Goal: Check status: Check status

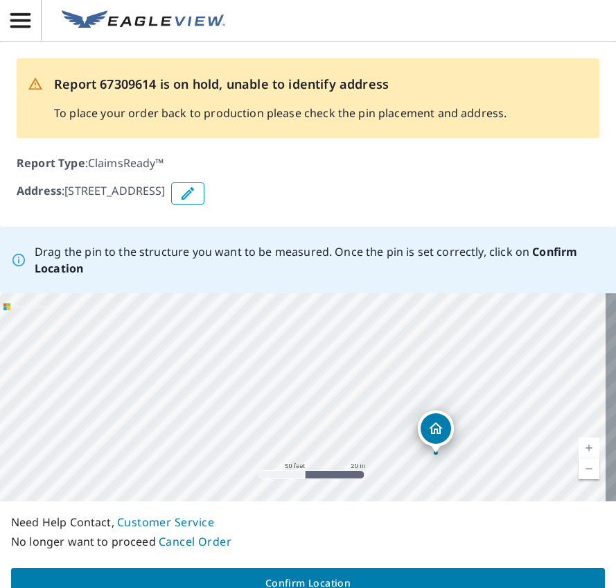
drag, startPoint x: 343, startPoint y: 347, endPoint x: 337, endPoint y: 421, distance: 73.7
click at [337, 421] on div "1800 Dutch Ln Lot 130 Jeffersonvlle, IN 47130" at bounding box center [308, 397] width 616 height 208
drag, startPoint x: 433, startPoint y: 430, endPoint x: 297, endPoint y: 339, distance: 162.9
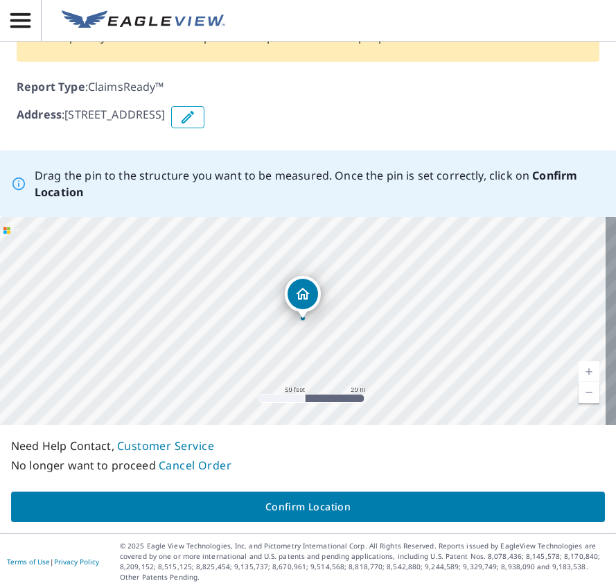
scroll to position [78, 0]
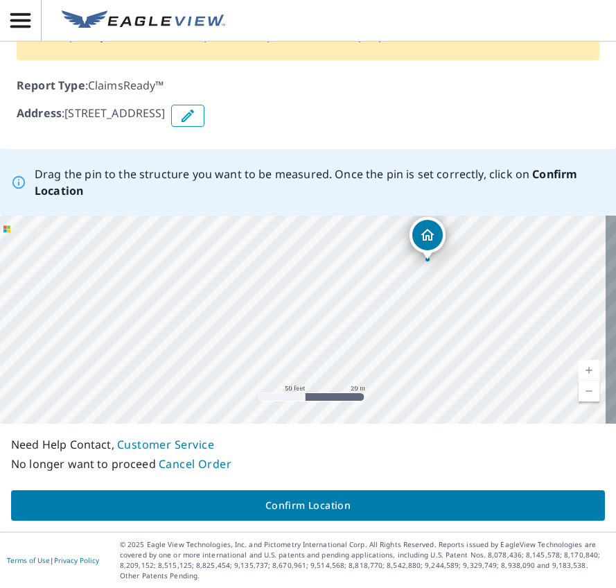
drag, startPoint x: 506, startPoint y: 280, endPoint x: 479, endPoint y: 349, distance: 73.8
click at [480, 349] on div "1800 Dutch Ln Lot 130 Jeffersonvlle, IN 47130" at bounding box center [308, 320] width 616 height 208
drag, startPoint x: 415, startPoint y: 258, endPoint x: 403, endPoint y: 261, distance: 12.1
click at [403, 261] on div "1800 Dutch Ln Lot 130 Jeffersonvlle, IN 47130" at bounding box center [308, 320] width 616 height 208
click at [304, 507] on span "Confirm Location" at bounding box center [308, 505] width 572 height 17
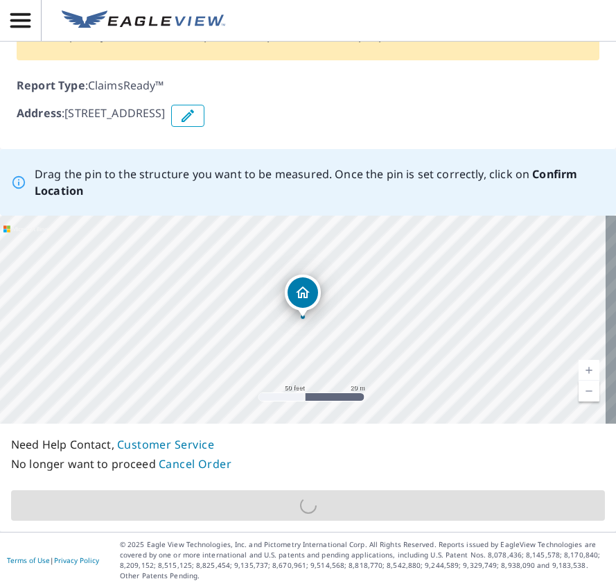
scroll to position [372, 0]
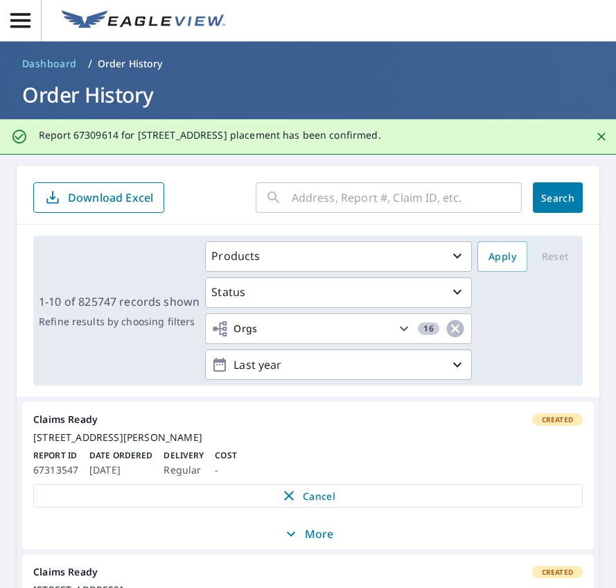
click at [278, 201] on div "​" at bounding box center [389, 197] width 266 height 31
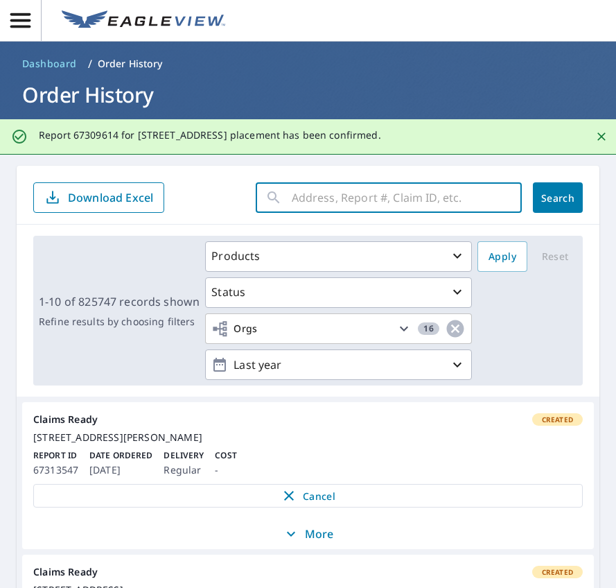
paste input "14-89Q6-64B"
type input "14-89Q6-64B"
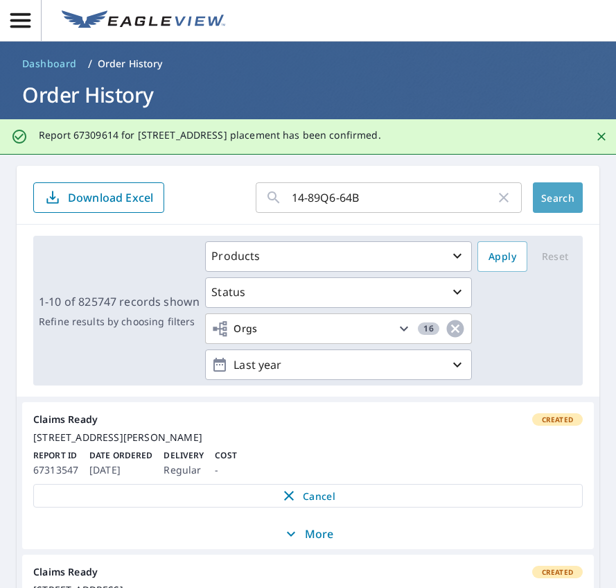
click at [549, 204] on span "Search" at bounding box center [558, 197] width 28 height 13
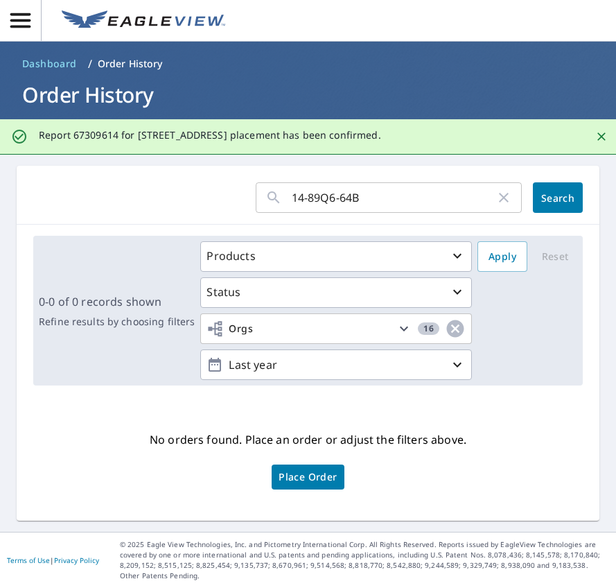
click at [496, 195] on icon "button" at bounding box center [504, 197] width 17 height 17
click at [292, 198] on input "text" at bounding box center [407, 197] width 230 height 39
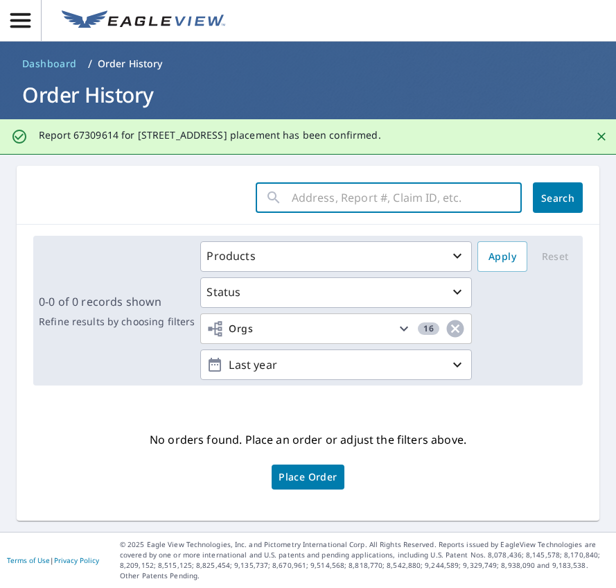
paste input "67309614"
type input "67309614"
click at [557, 196] on span "Search" at bounding box center [558, 197] width 28 height 13
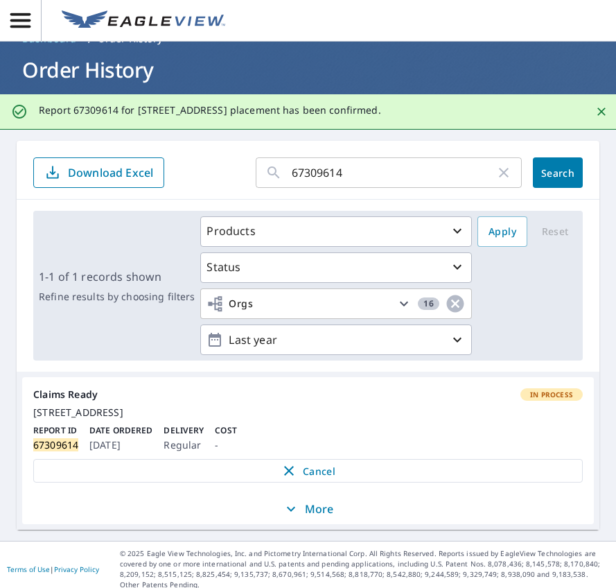
scroll to position [46, 0]
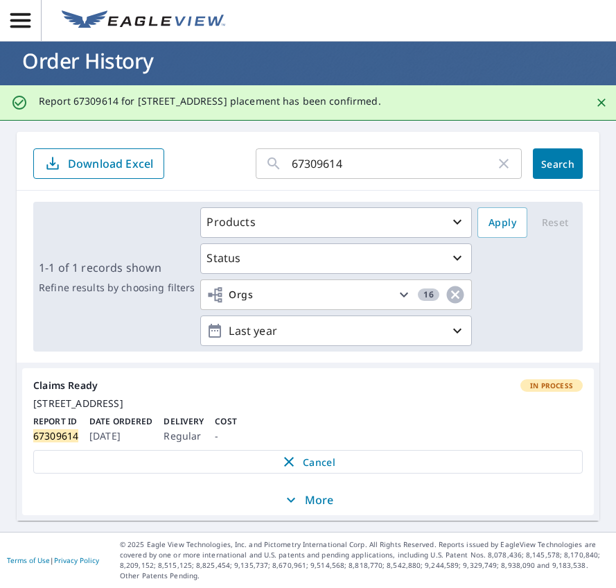
click at [299, 497] on p "More" at bounding box center [308, 500] width 51 height 17
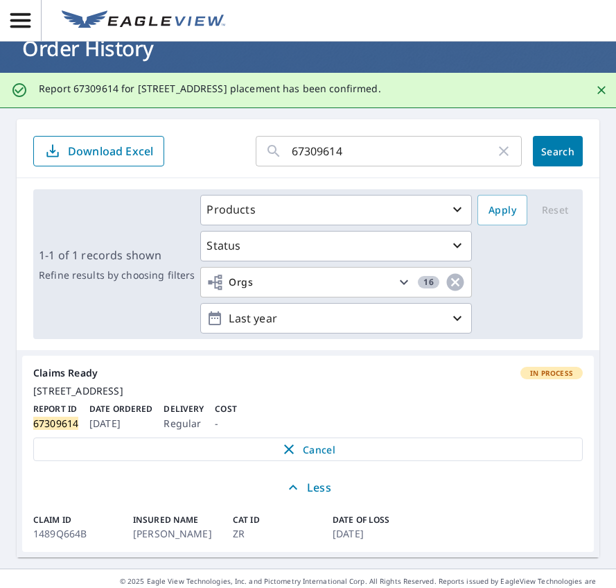
scroll to position [96, 0]
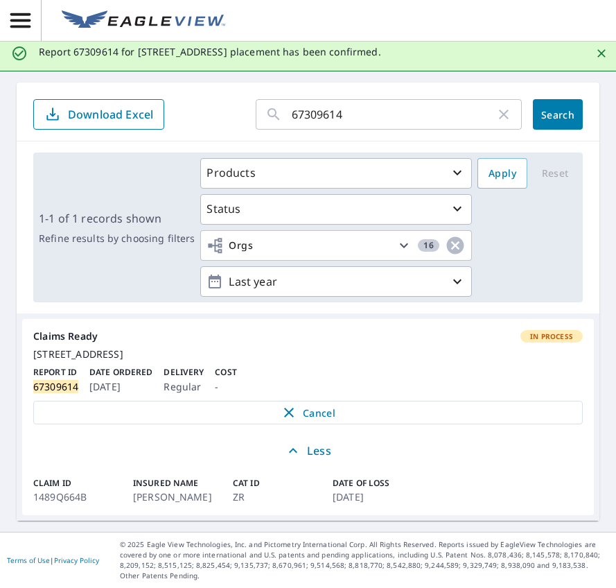
drag, startPoint x: 492, startPoint y: 104, endPoint x: 477, endPoint y: 106, distance: 15.4
click at [496, 106] on icon "button" at bounding box center [504, 114] width 17 height 17
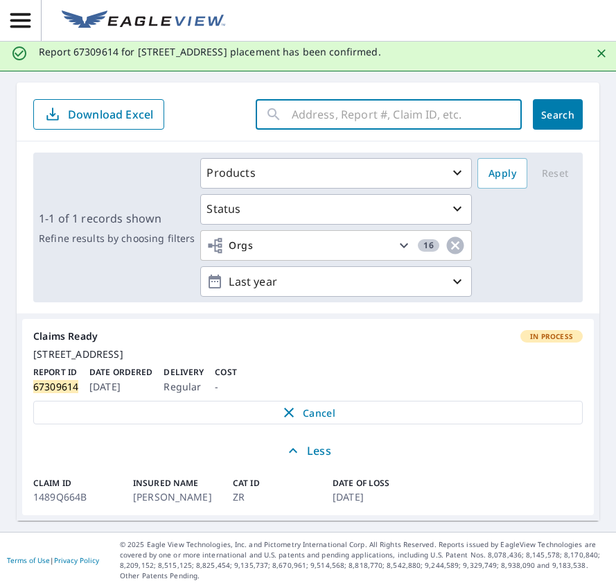
click at [322, 100] on input "text" at bounding box center [407, 114] width 230 height 39
type input "1487Q756W"
click at [550, 108] on span "Search" at bounding box center [558, 114] width 28 height 13
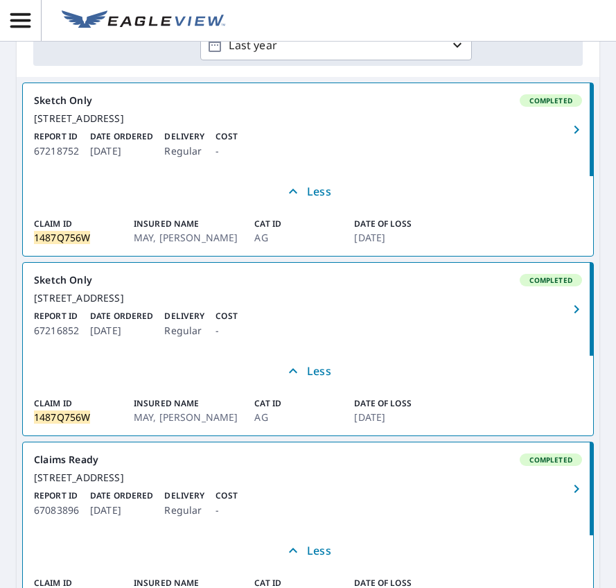
scroll to position [319, 0]
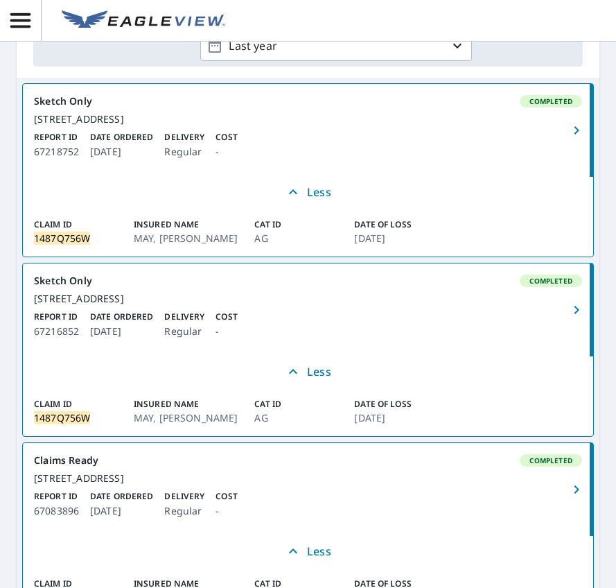
click at [574, 134] on icon "button" at bounding box center [576, 130] width 5 height 8
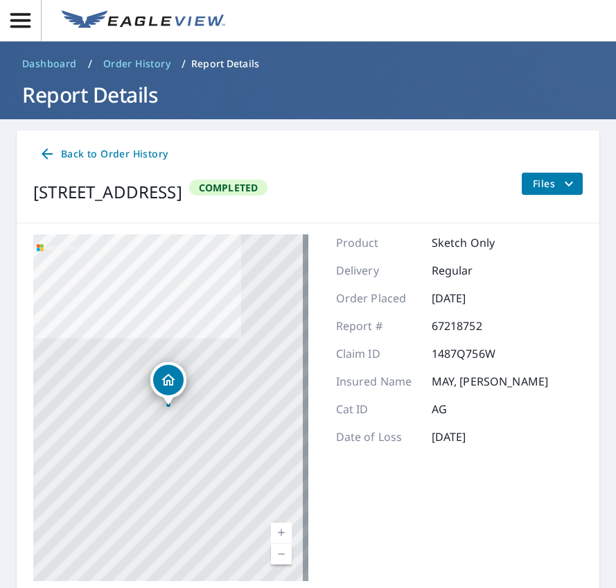
scroll to position [71, 0]
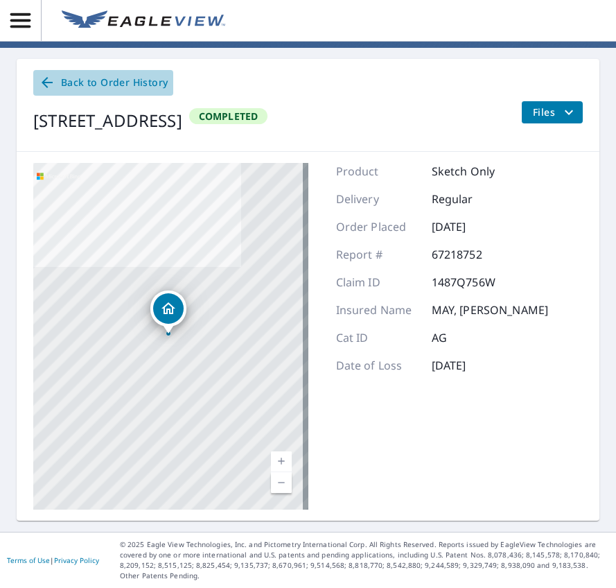
click at [44, 83] on icon at bounding box center [47, 82] width 11 height 11
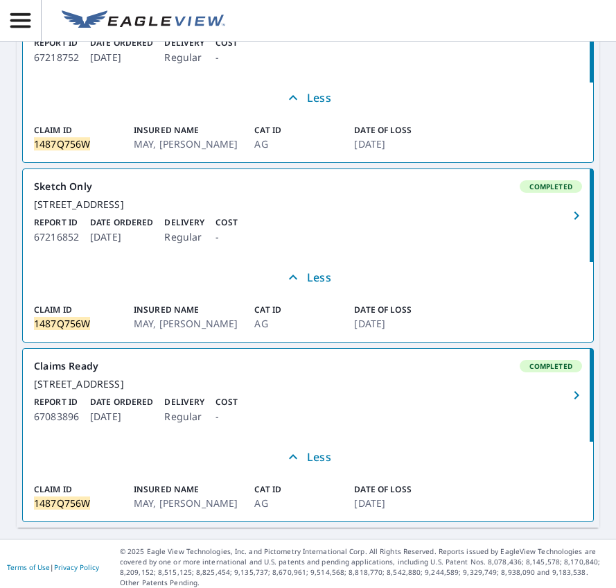
scroll to position [388, 0]
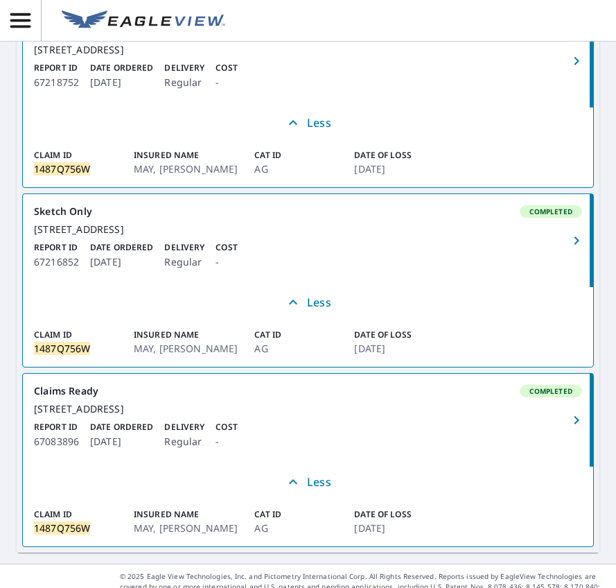
click at [568, 428] on icon "button" at bounding box center [576, 420] width 17 height 17
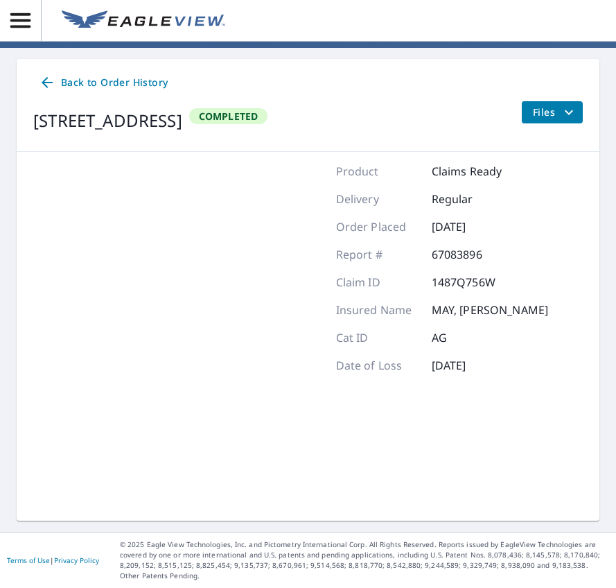
scroll to position [71, 0]
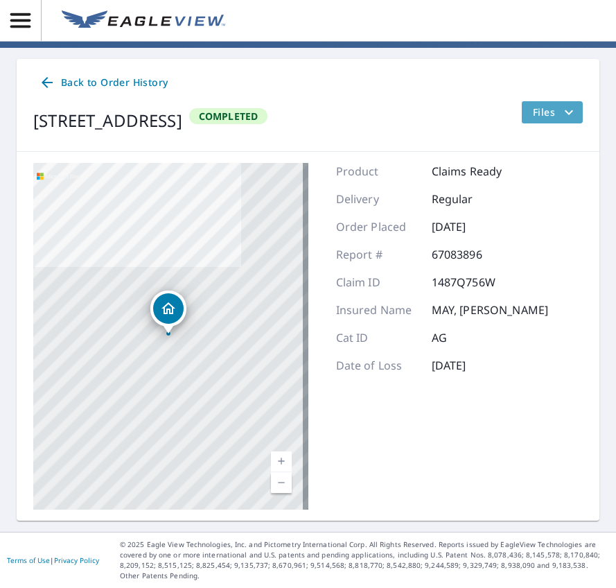
click at [561, 107] on icon "filesDropdownBtn-67083896" at bounding box center [569, 112] width 17 height 17
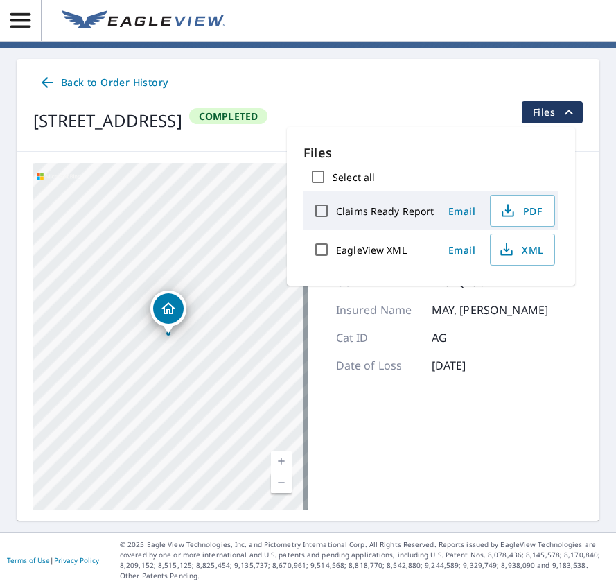
click at [327, 212] on input "Claims Ready Report" at bounding box center [321, 210] width 29 height 29
checkbox input "true"
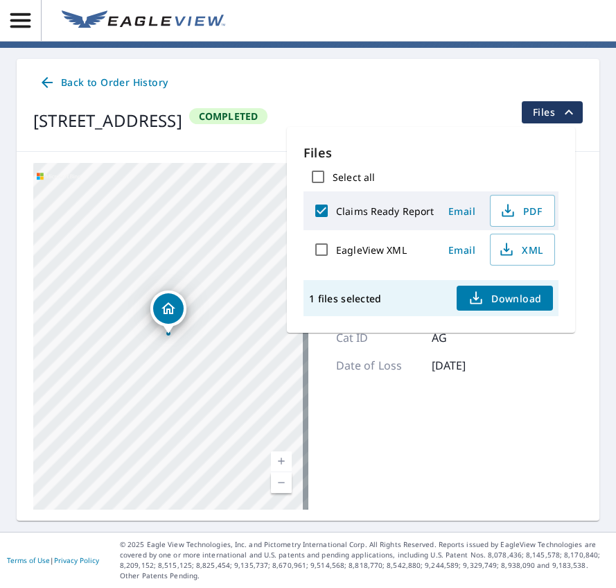
click at [325, 250] on input "EagleView XML" at bounding box center [321, 249] width 29 height 29
checkbox input "true"
click at [511, 297] on span "Download" at bounding box center [504, 298] width 73 height 17
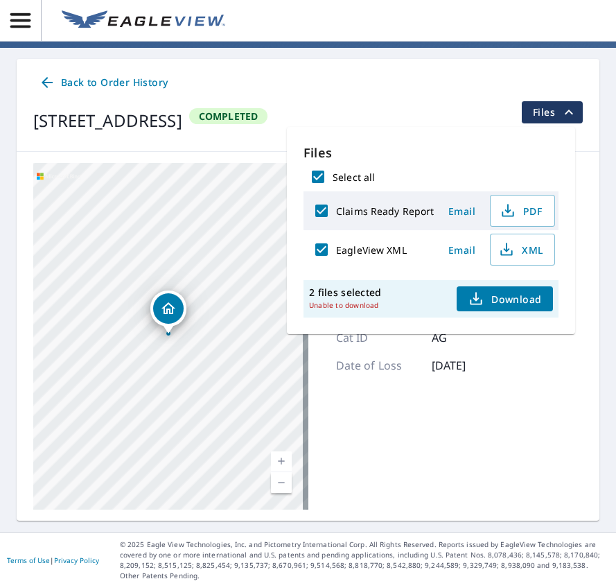
click at [458, 215] on span "Email" at bounding box center [462, 211] width 33 height 13
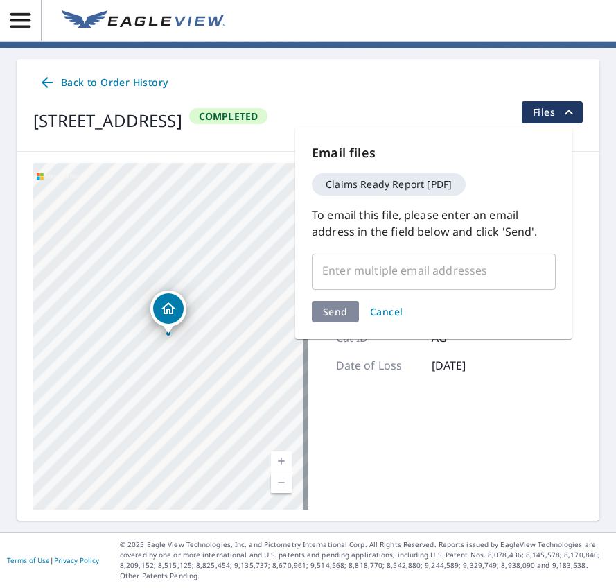
click at [334, 270] on input "text" at bounding box center [423, 270] width 211 height 26
click at [329, 276] on input "text" at bounding box center [423, 270] width 211 height 26
paste input "christopher.b.reeves.did5@statefarm.com"
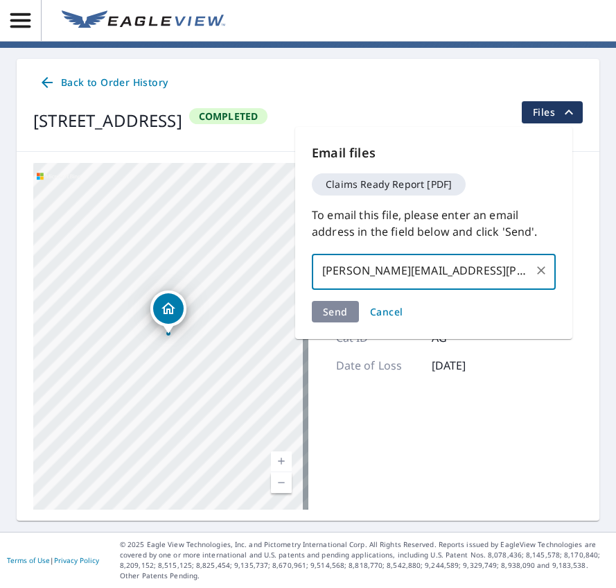
scroll to position [0, 17]
type input "christopher.b.reeves.did5@statefarm.com"
click at [339, 313] on div "Email files Claims Ready Report [PDF] To email this file, please enter an email…" at bounding box center [433, 233] width 277 height 212
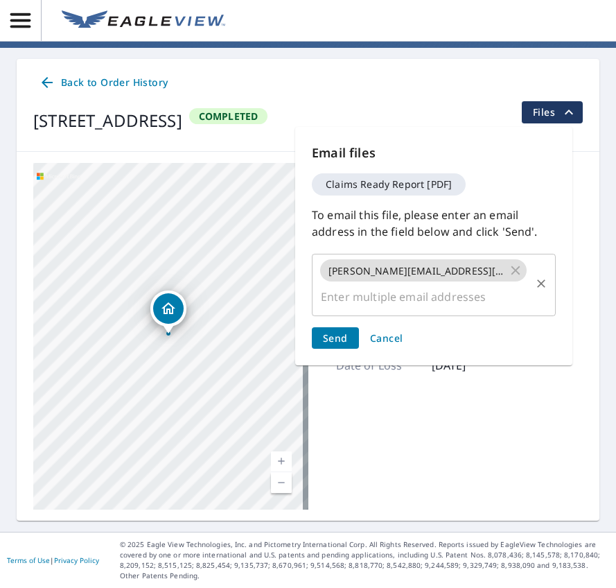
scroll to position [0, 0]
click at [337, 337] on span "Send" at bounding box center [335, 337] width 25 height 13
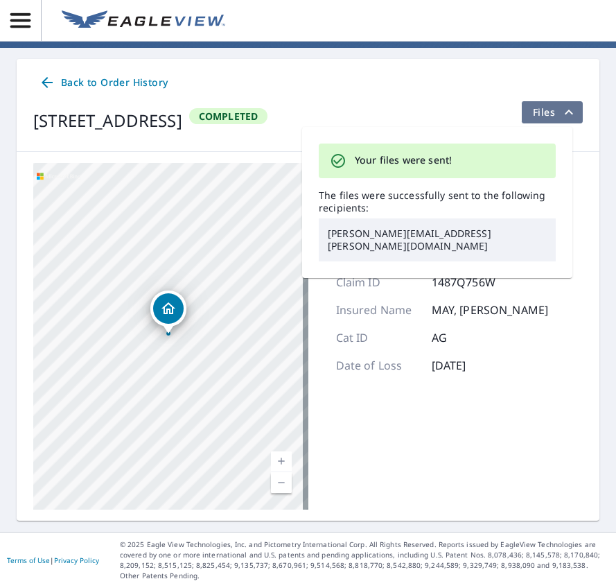
click at [561, 112] on icon "filesDropdownBtn-67083896" at bounding box center [569, 112] width 17 height 17
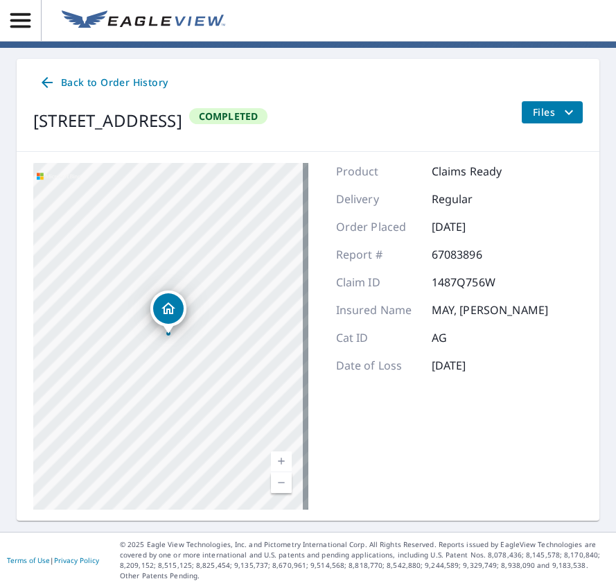
click at [561, 111] on icon "filesDropdownBtn-67083896" at bounding box center [569, 112] width 17 height 17
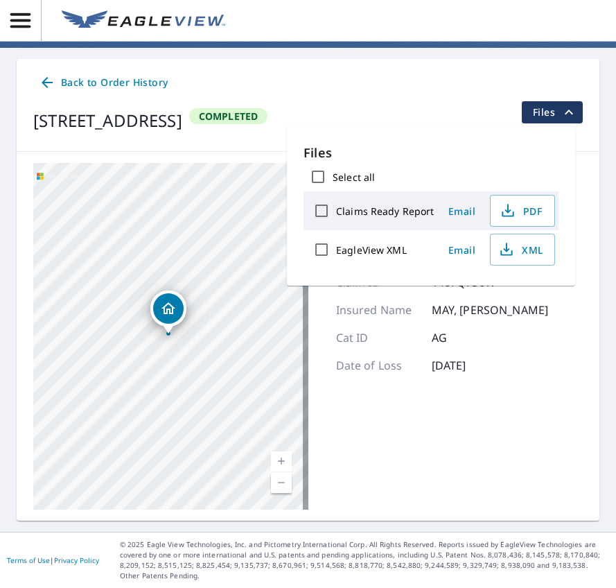
click at [322, 253] on input "EagleView XML" at bounding box center [321, 249] width 29 height 29
checkbox input "true"
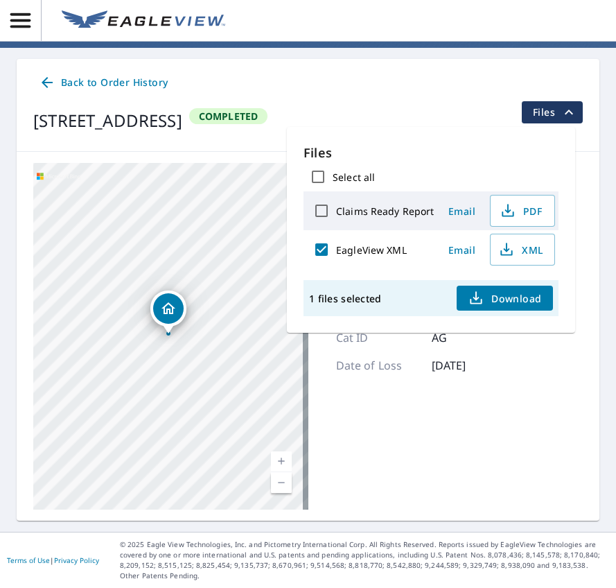
click at [460, 250] on span "Email" at bounding box center [462, 249] width 33 height 13
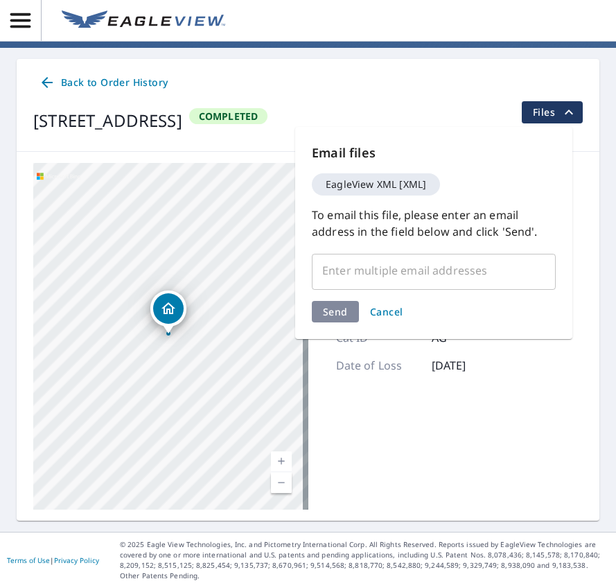
click at [347, 275] on input "text" at bounding box center [423, 270] width 211 height 26
paste input "christopher.b.reeves.did5@statefarm.com"
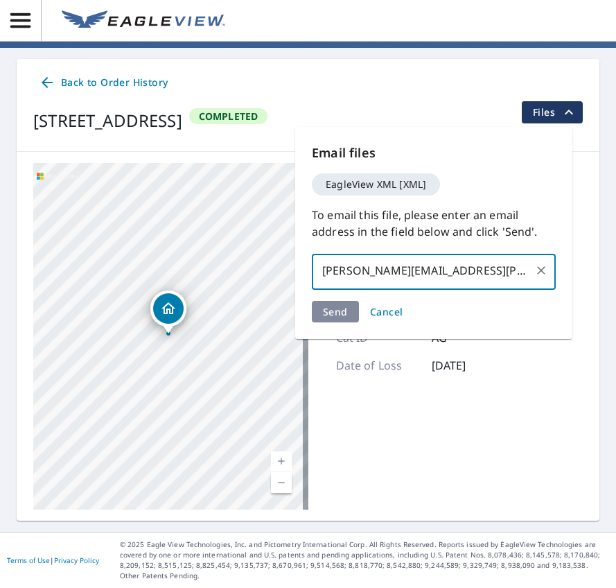
scroll to position [0, 17]
type input "christopher.b.reeves.did5@statefarm.com"
click at [336, 311] on div "Email files EagleView XML [XML] To email this file, please enter an email addre…" at bounding box center [433, 233] width 277 height 212
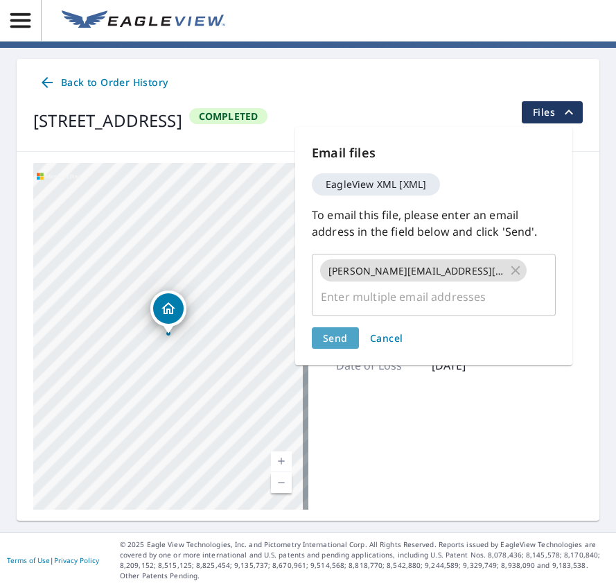
click at [331, 338] on span "Send" at bounding box center [335, 337] width 25 height 13
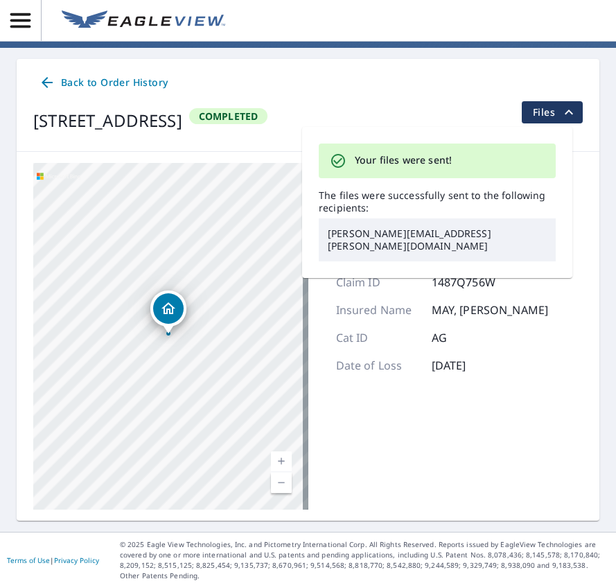
click at [540, 112] on span "Files" at bounding box center [555, 112] width 44 height 17
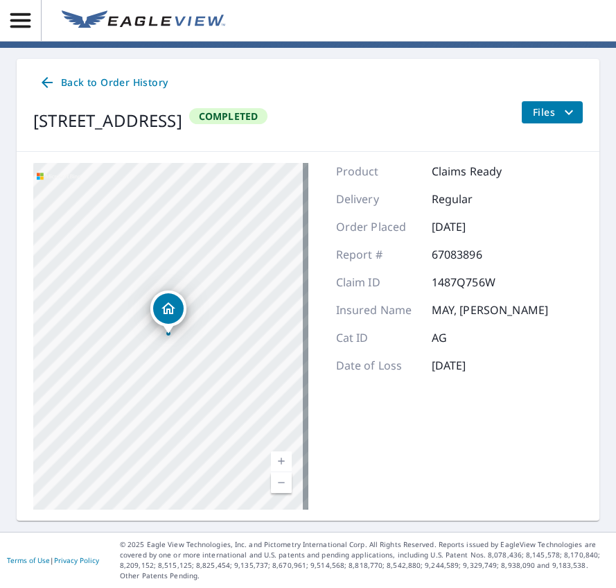
click at [566, 116] on icon "filesDropdownBtn-67083896" at bounding box center [569, 112] width 17 height 17
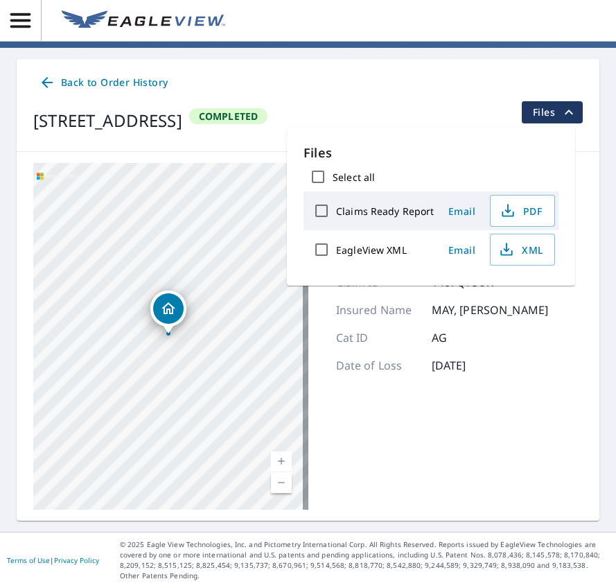
click at [318, 171] on input "Select all" at bounding box center [318, 176] width 29 height 29
checkbox input "true"
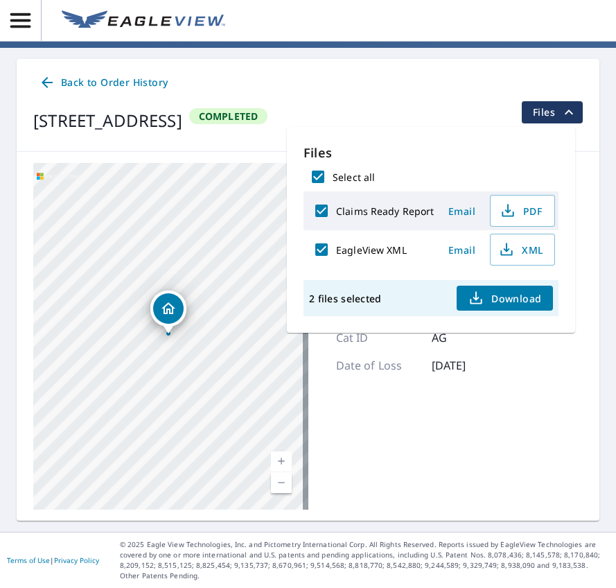
click at [446, 208] on span "Email" at bounding box center [462, 211] width 33 height 13
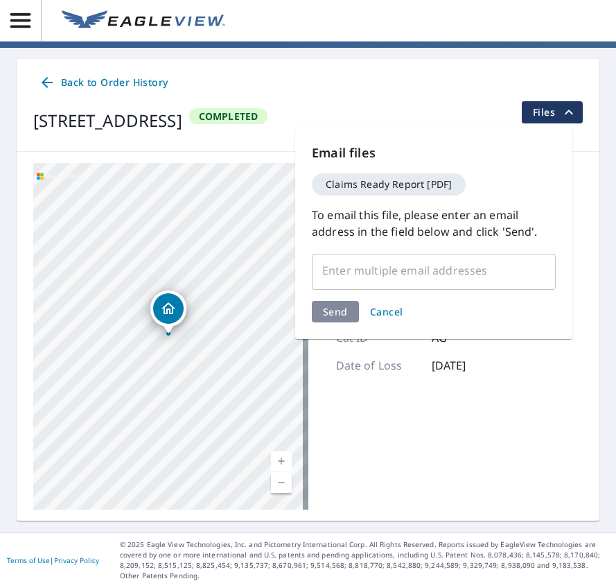
click at [340, 272] on input "text" at bounding box center [423, 270] width 211 height 26
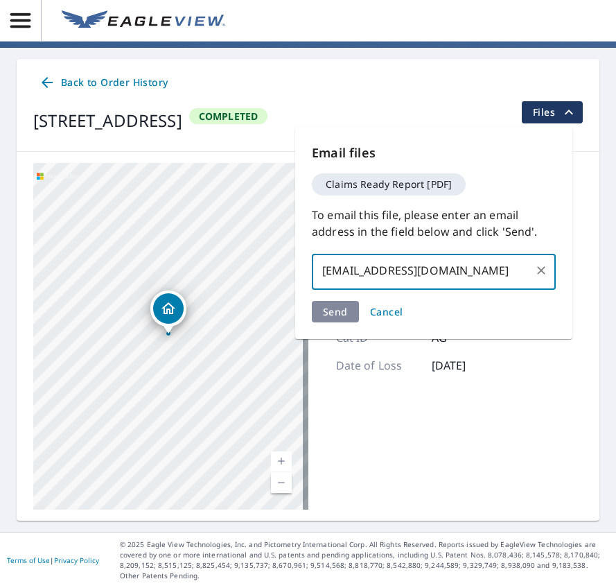
type input "statefarmfireclaims@statefarm.com"
click at [340, 311] on div "Email files Claims Ready Report [PDF] To email this file, please enter an email…" at bounding box center [433, 233] width 277 height 212
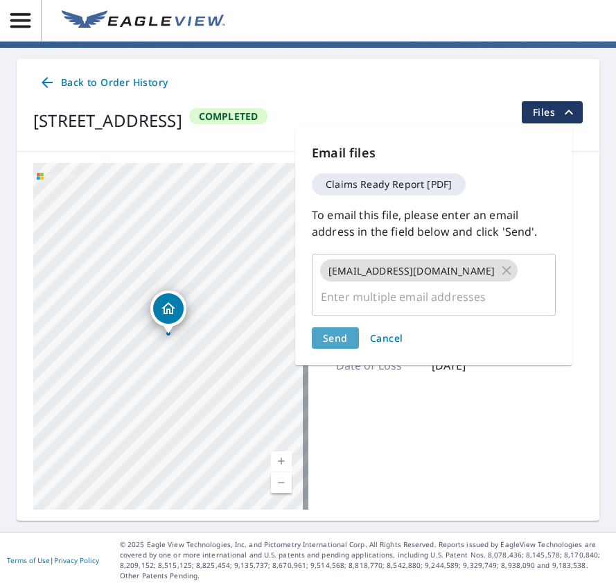
click at [336, 336] on span "Send" at bounding box center [335, 337] width 25 height 13
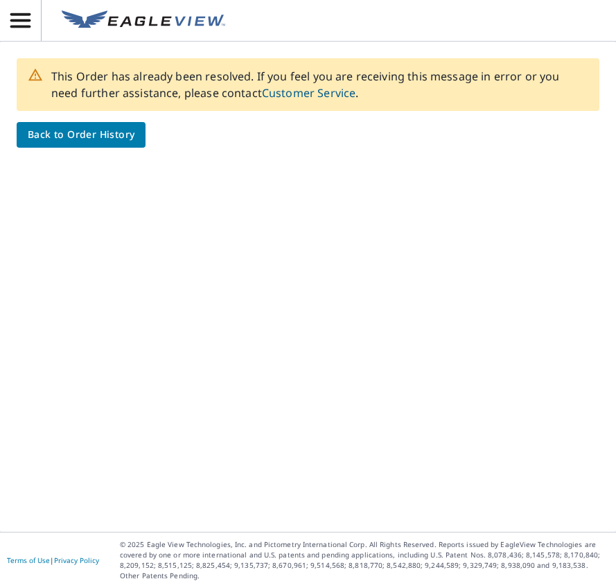
click at [80, 138] on span "Back to Order History" at bounding box center [81, 134] width 107 height 17
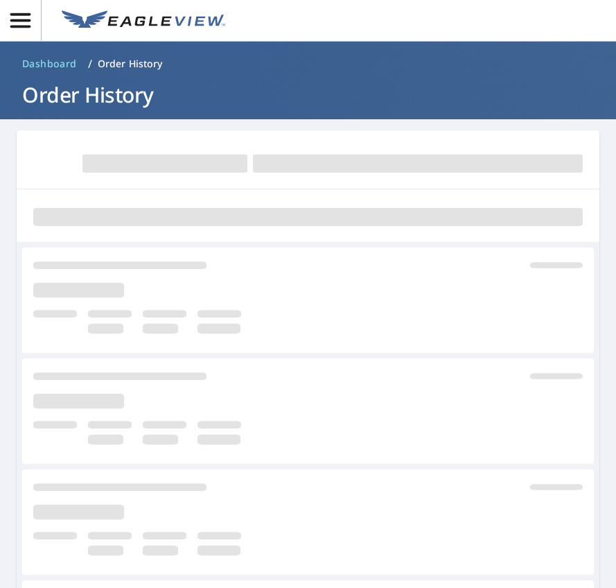
click at [19, 20] on icon "button" at bounding box center [20, 20] width 20 height 15
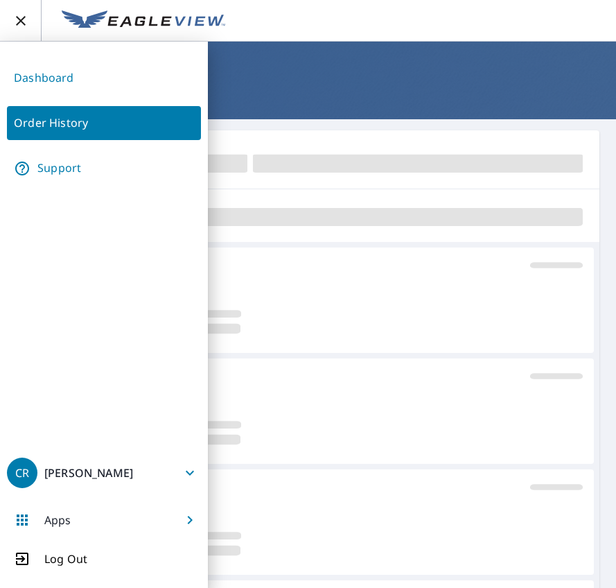
click at [394, 218] on span at bounding box center [308, 217] width 550 height 18
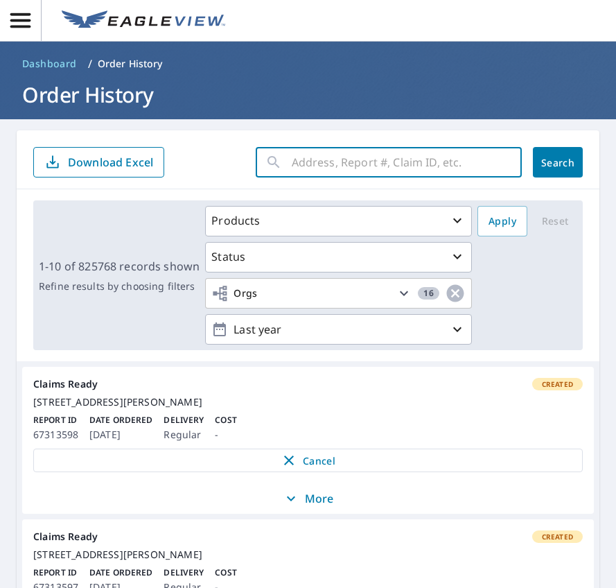
click at [292, 165] on input "text" at bounding box center [407, 162] width 230 height 39
type input "1488G383D"
click at [550, 171] on button "Search" at bounding box center [558, 162] width 50 height 31
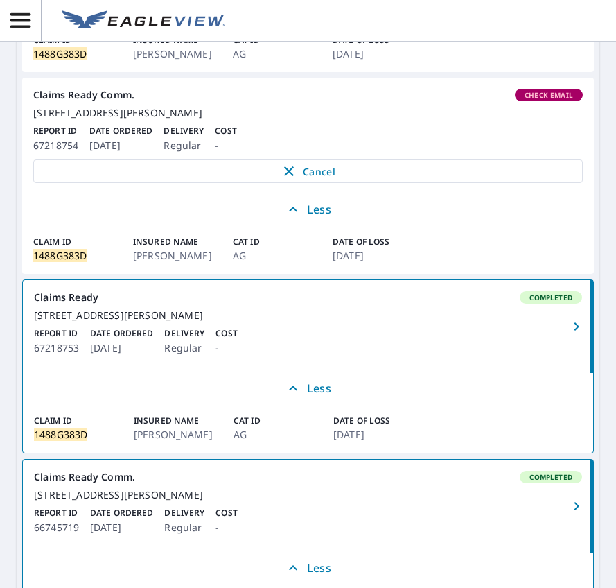
scroll to position [381, 0]
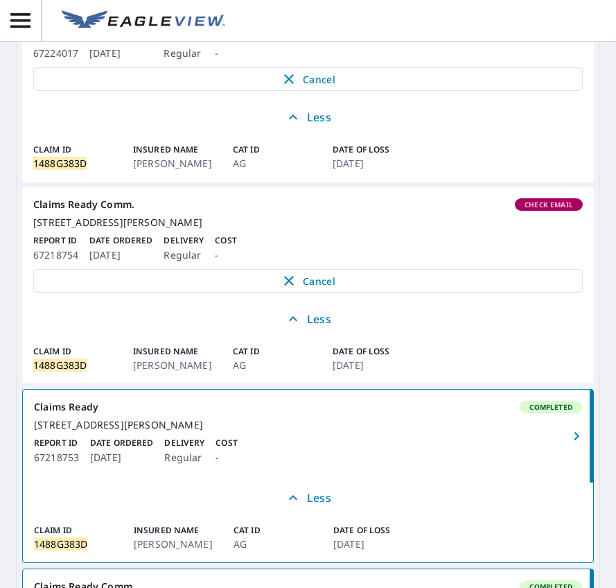
click at [530, 209] on span "Check Email" at bounding box center [548, 205] width 65 height 10
click at [511, 229] on div "537 S Main St Sullivan, IN 47882" at bounding box center [308, 222] width 550 height 12
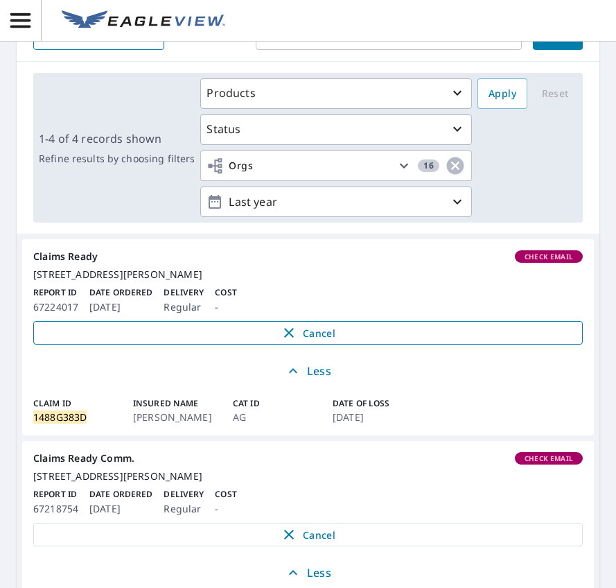
scroll to position [104, 0]
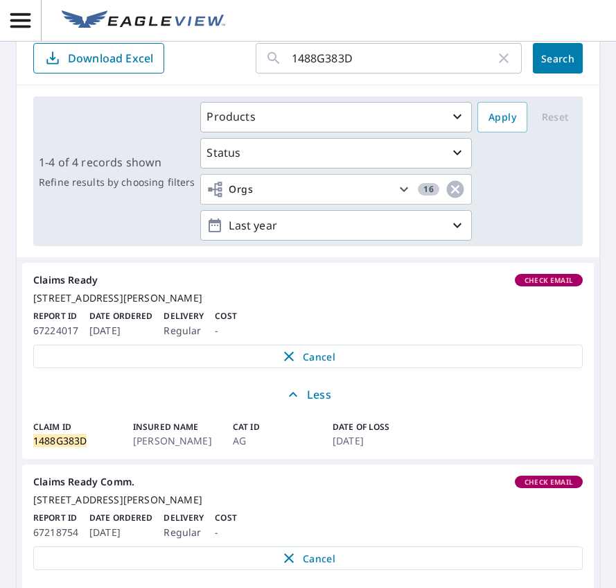
click at [79, 284] on div "Claims Ready Check Email" at bounding box center [308, 280] width 550 height 12
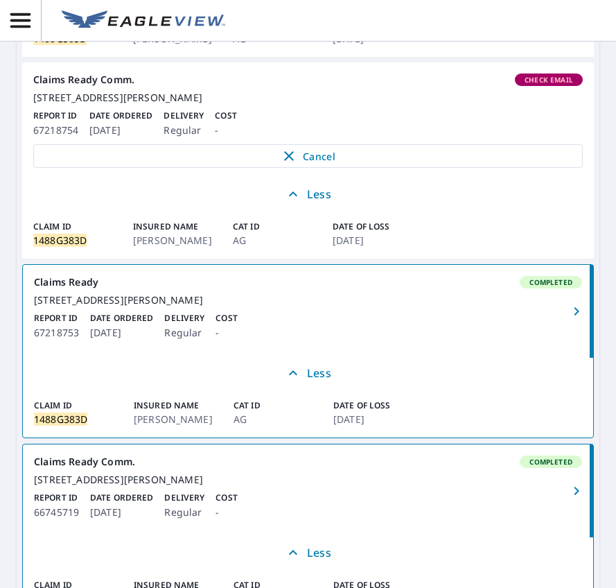
scroll to position [520, 0]
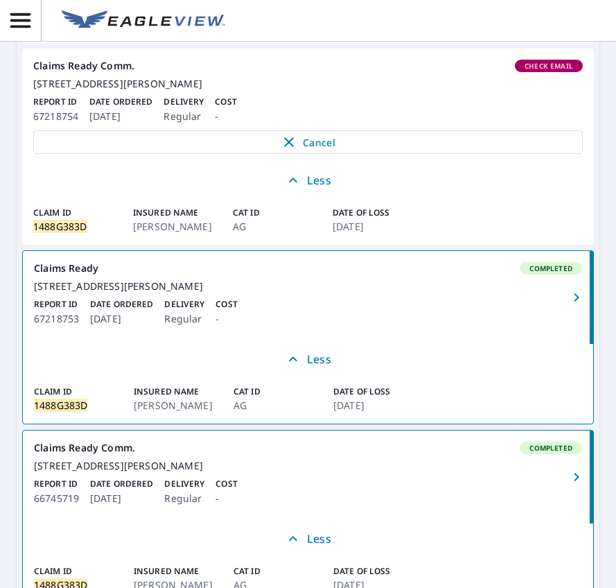
click at [574, 302] on icon "button" at bounding box center [576, 297] width 5 height 8
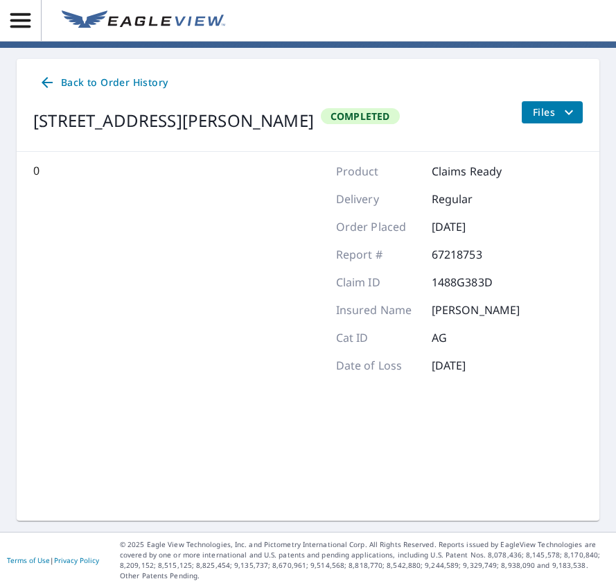
scroll to position [71, 0]
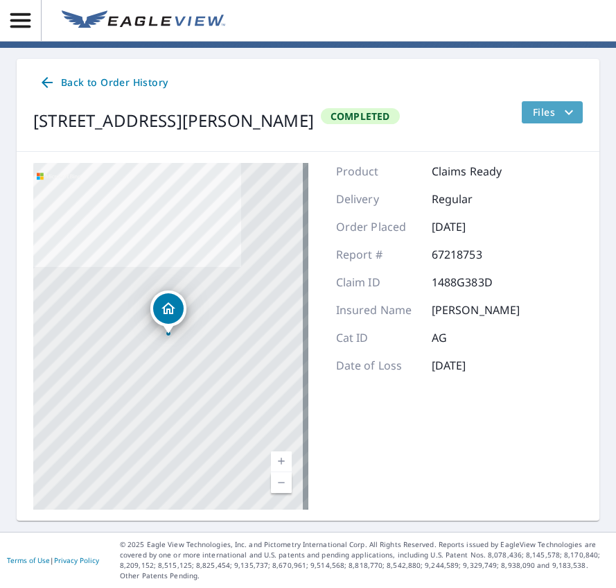
click at [562, 114] on icon "filesDropdownBtn-67218753" at bounding box center [569, 112] width 17 height 17
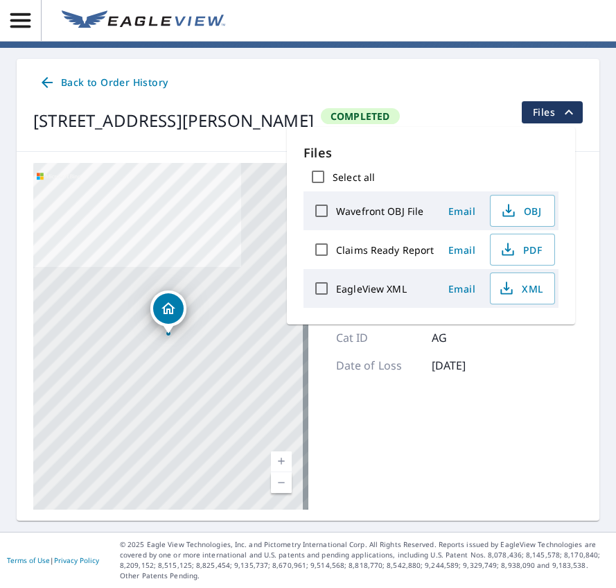
click at [322, 252] on input "Claims Ready Report" at bounding box center [321, 249] width 29 height 29
checkbox input "true"
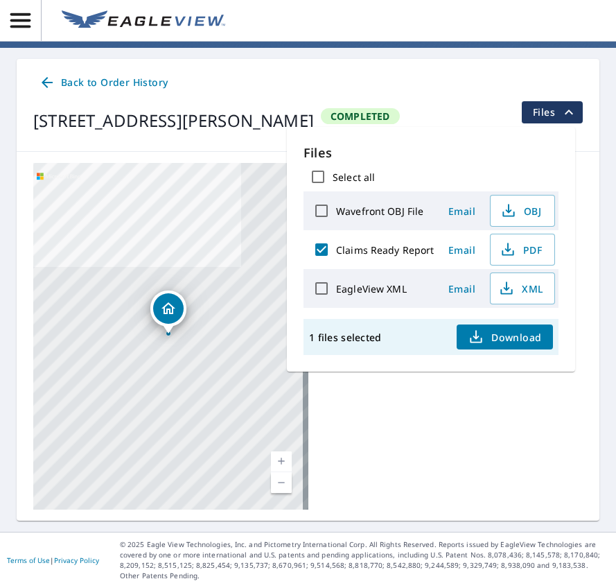
drag, startPoint x: 517, startPoint y: 252, endPoint x: 496, endPoint y: 338, distance: 89.3
click at [496, 338] on span "Download" at bounding box center [504, 337] width 73 height 17
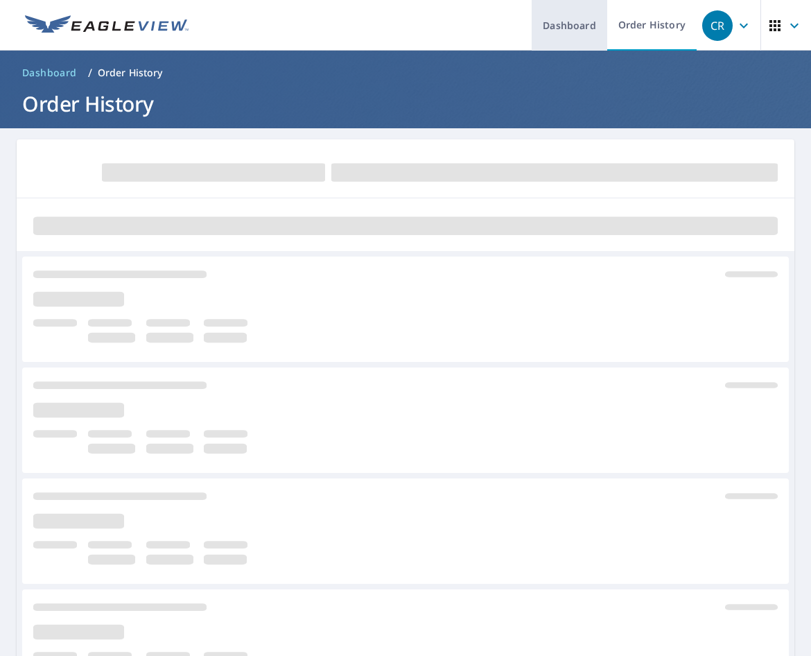
click at [553, 26] on link "Dashboard" at bounding box center [570, 25] width 76 height 51
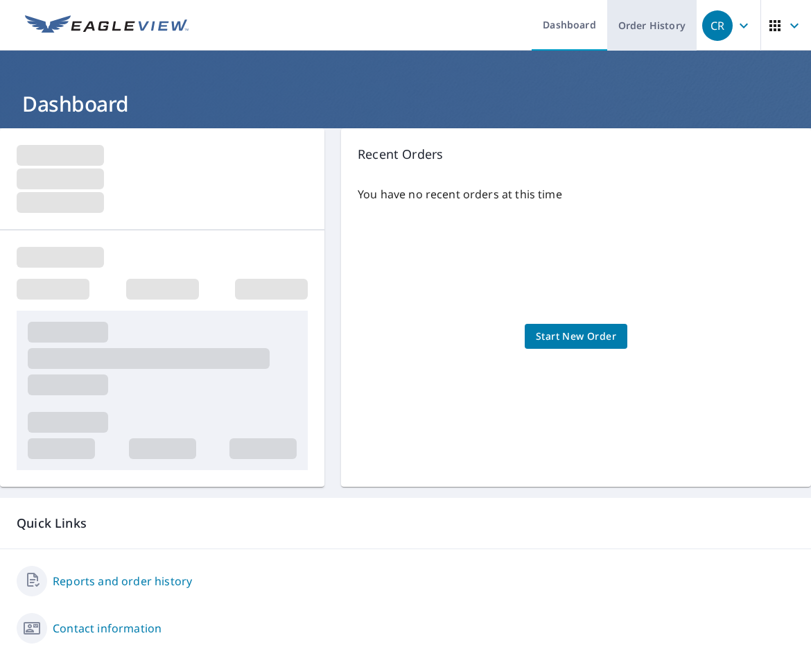
click at [618, 25] on link "Order History" at bounding box center [651, 25] width 89 height 51
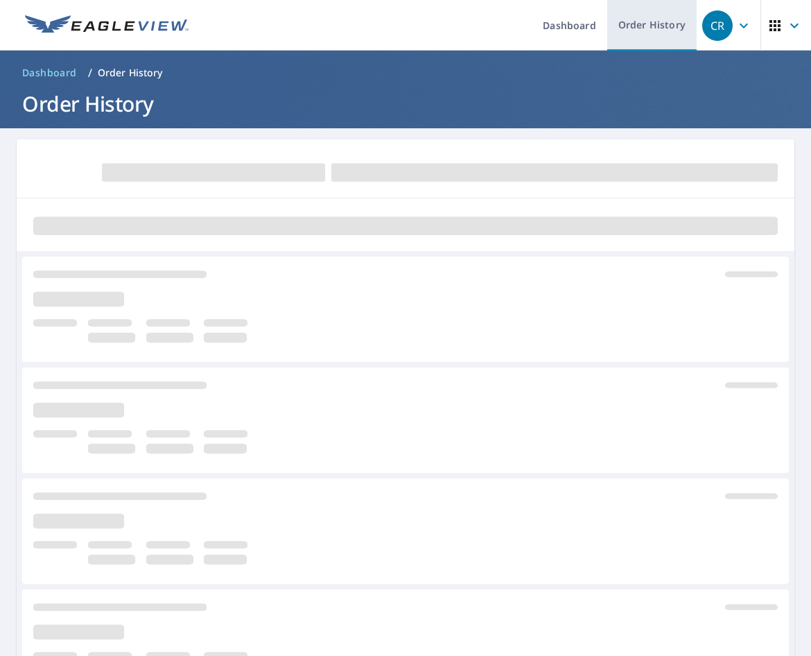
click at [634, 26] on link "Order History" at bounding box center [651, 25] width 89 height 51
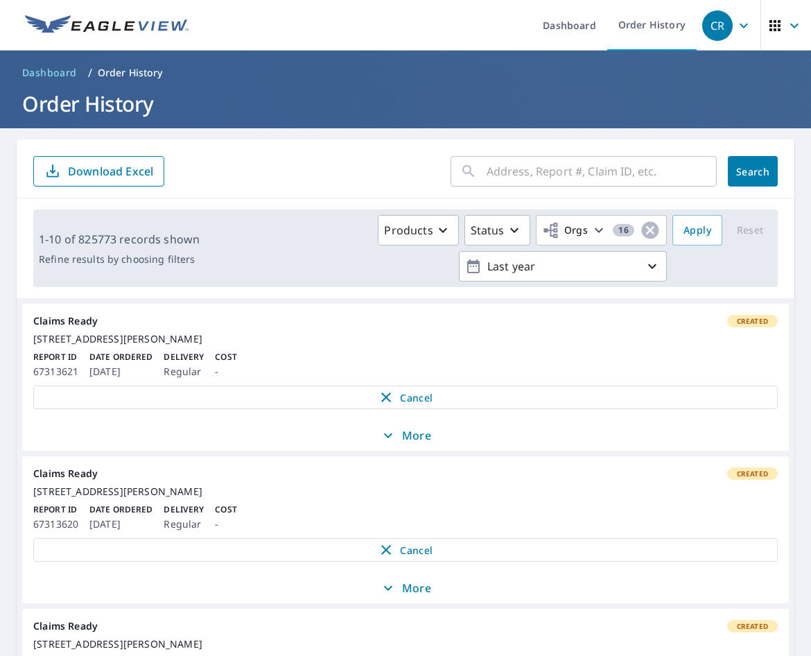
click at [476, 172] on div "​" at bounding box center [584, 171] width 266 height 31
paste input "14-88G3-83D"
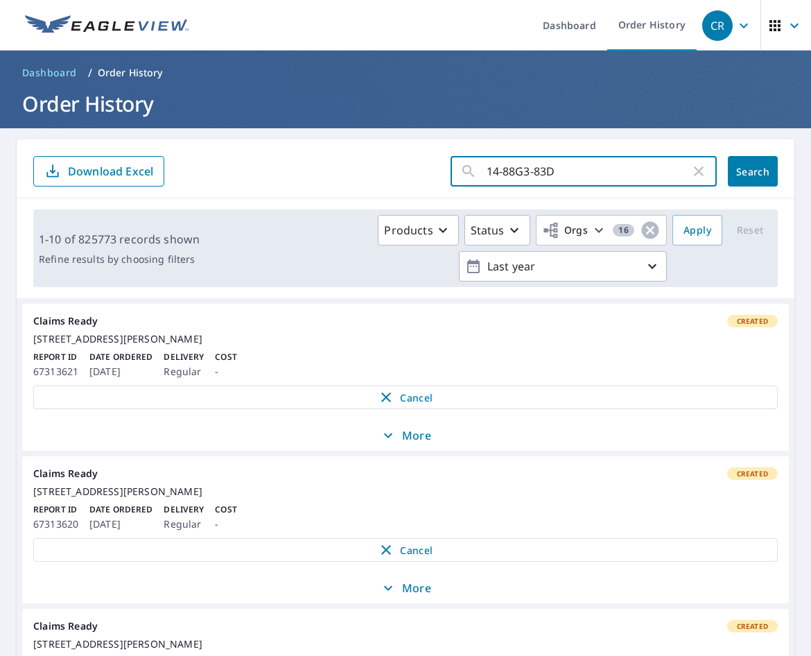
click at [494, 171] on input "14-88G3-83D" at bounding box center [589, 171] width 204 height 39
click at [525, 168] on input "1488G3-83D" at bounding box center [589, 171] width 204 height 39
click at [524, 171] on input "1488G3-83D" at bounding box center [589, 171] width 204 height 39
click at [521, 172] on input "1488G3-83D" at bounding box center [589, 171] width 204 height 39
type input "1488G383D"
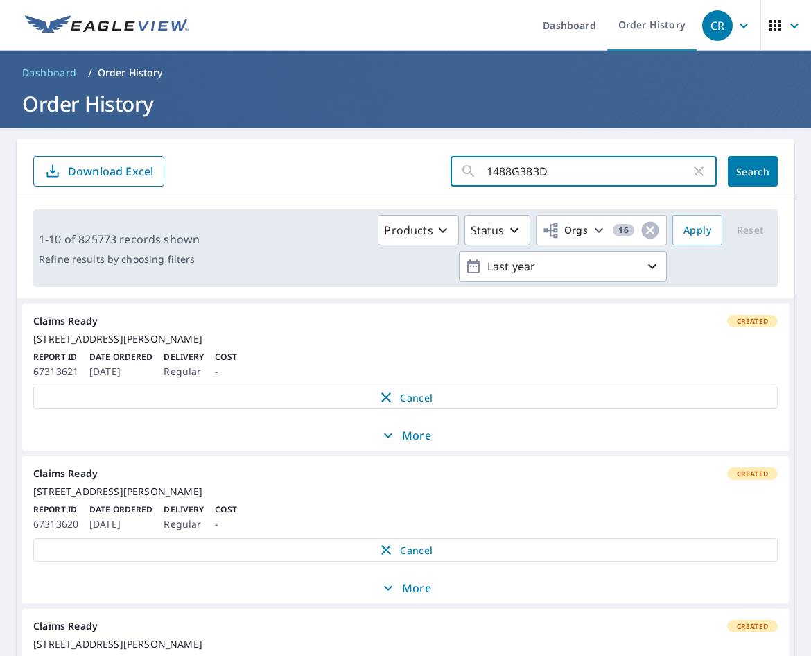
click at [739, 171] on span "Search" at bounding box center [753, 171] width 28 height 13
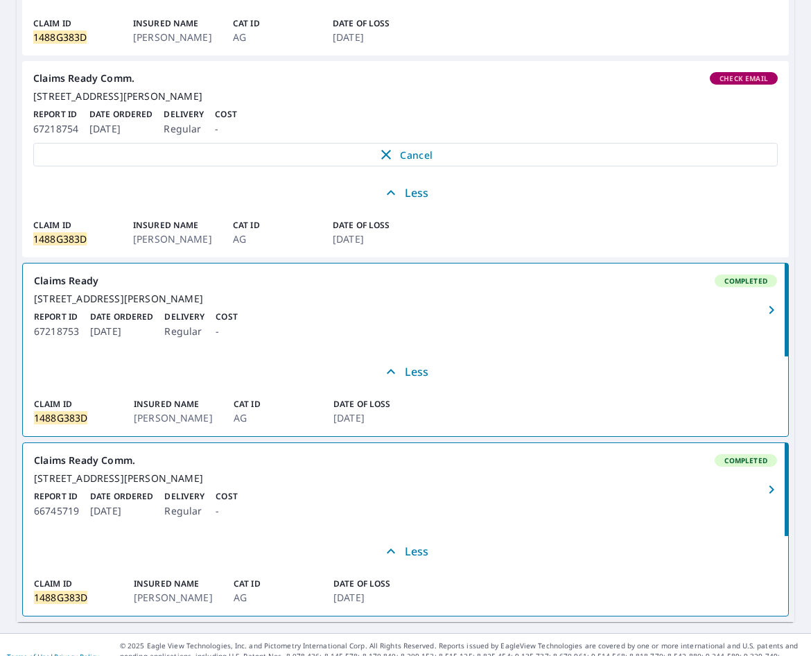
scroll to position [485, 0]
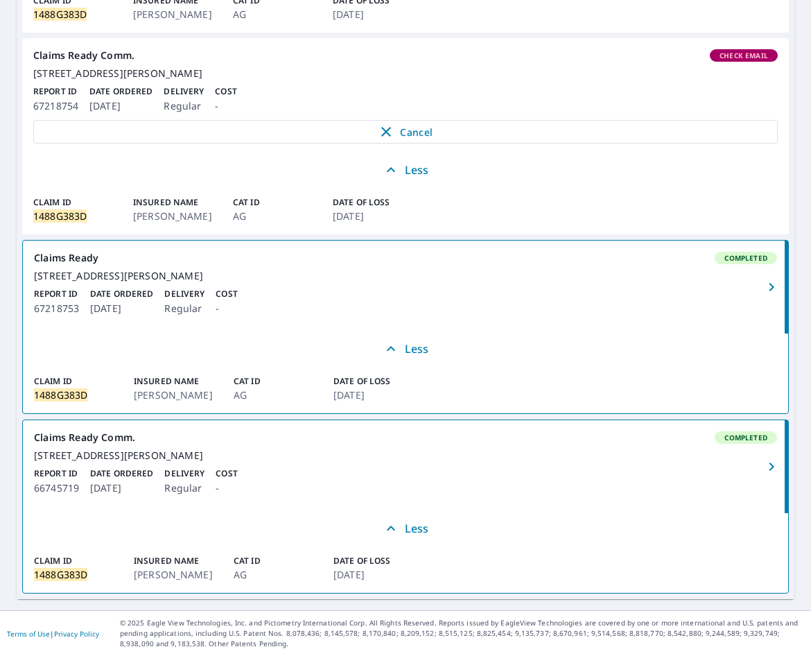
click at [763, 295] on icon "button" at bounding box center [771, 287] width 17 height 17
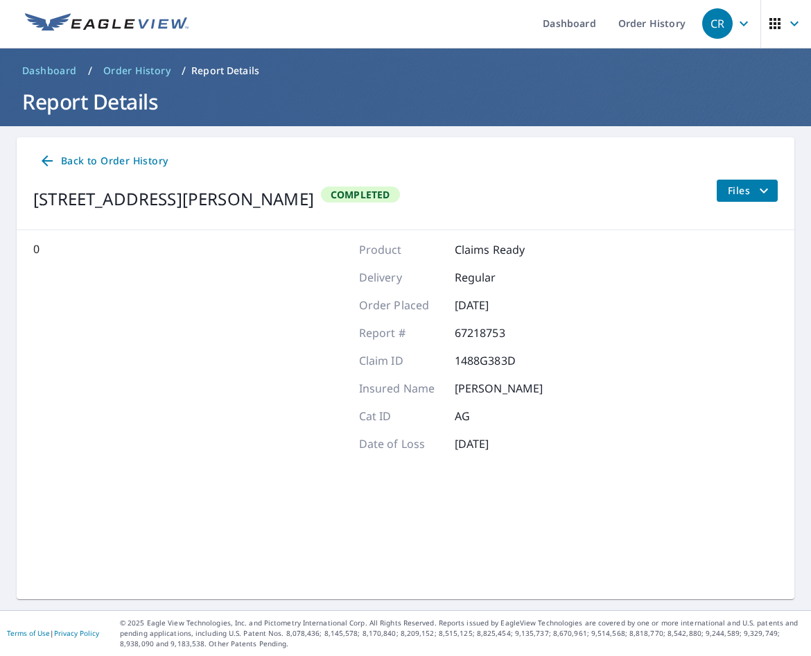
scroll to position [2, 0]
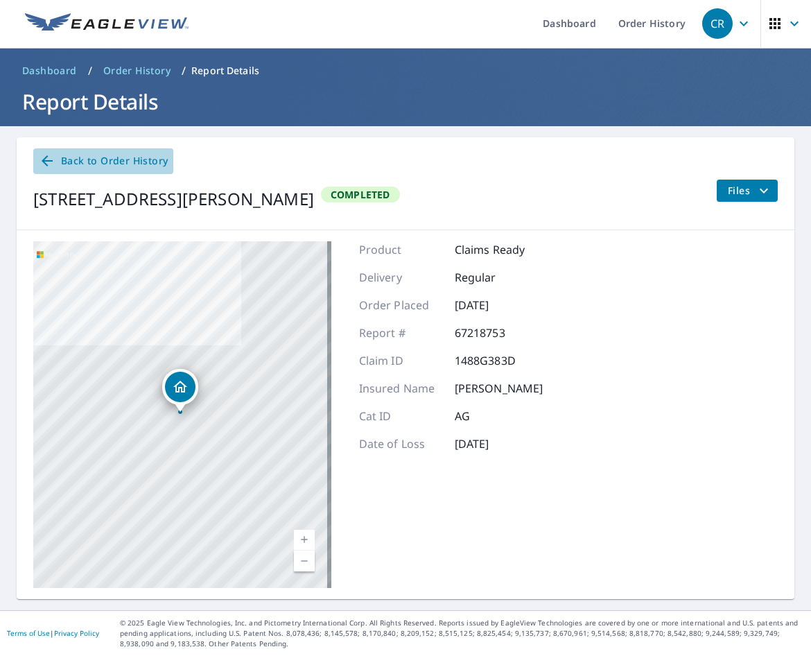
click at [43, 164] on icon at bounding box center [47, 161] width 17 height 17
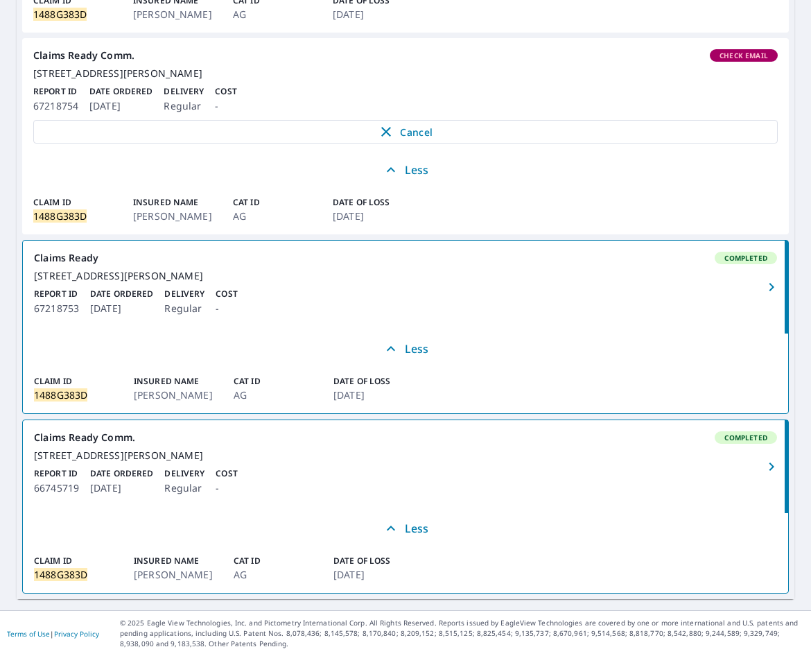
scroll to position [517, 0]
click at [763, 461] on icon "button" at bounding box center [771, 466] width 17 height 17
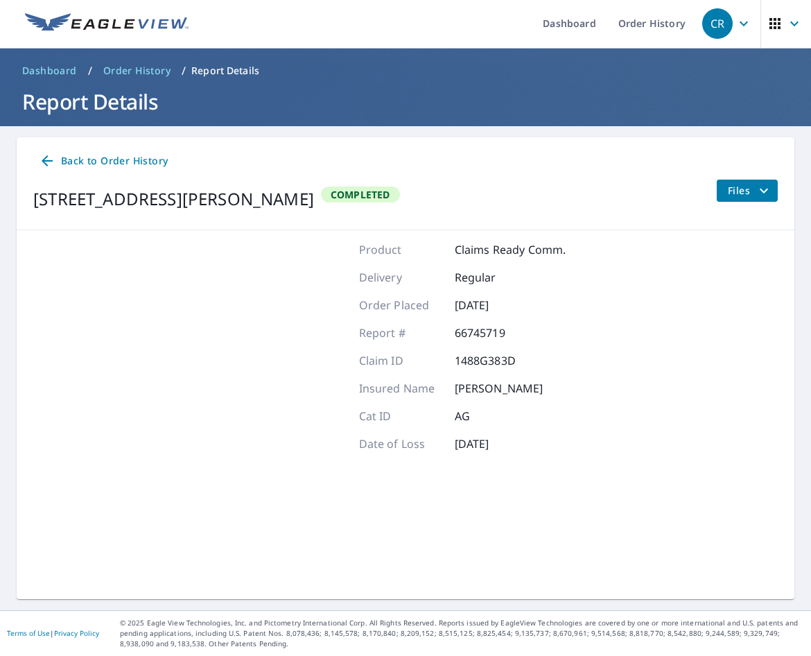
scroll to position [2, 0]
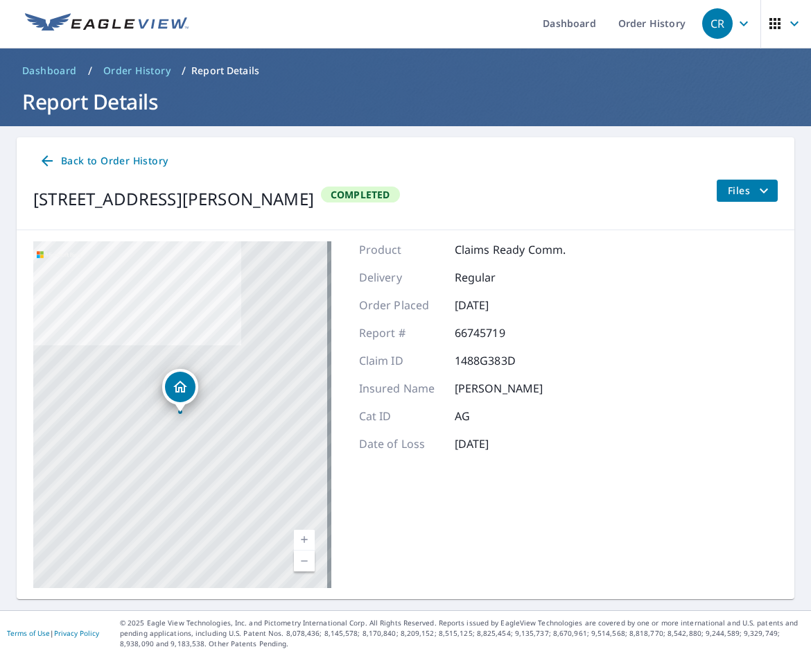
click at [43, 165] on icon at bounding box center [47, 161] width 17 height 17
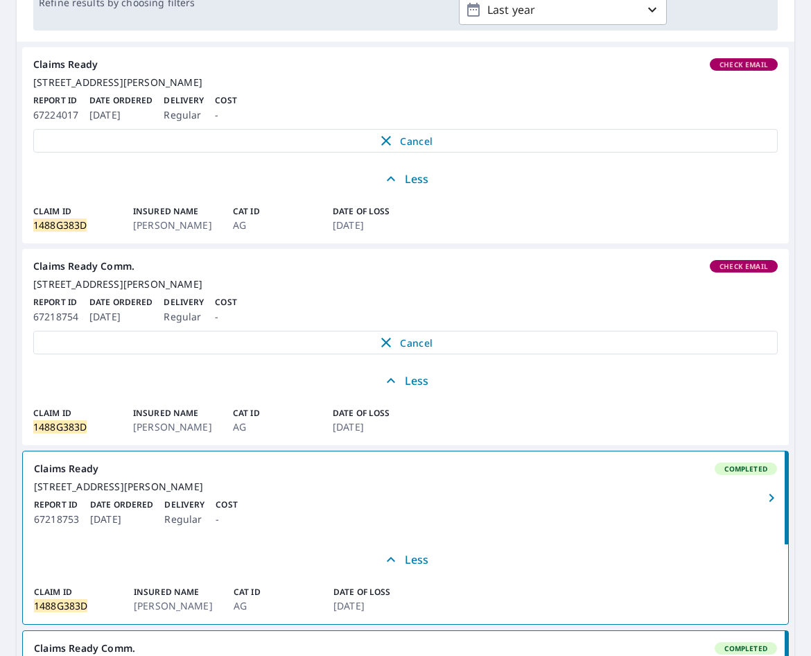
scroll to position [171, 0]
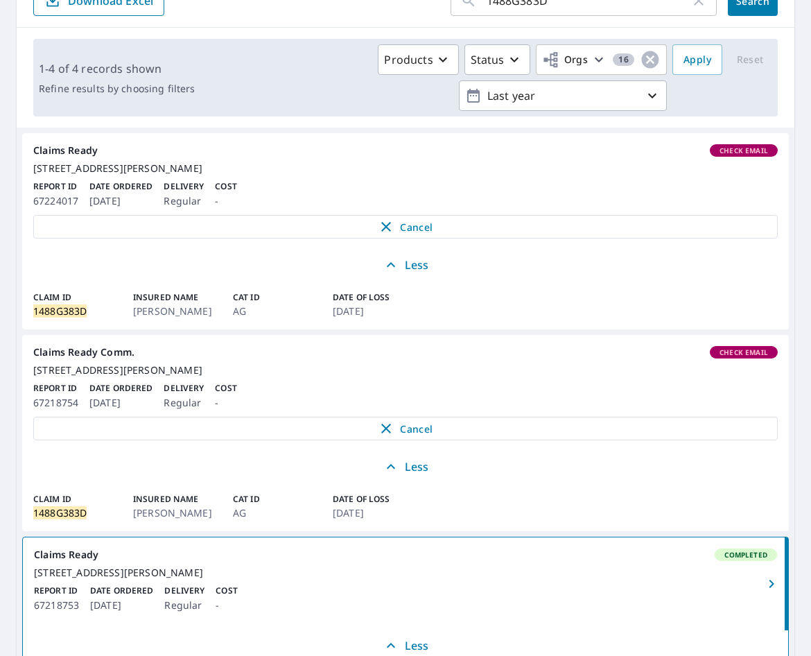
click at [737, 357] on span "Check Email" at bounding box center [743, 352] width 65 height 10
click at [736, 357] on span "Check Email" at bounding box center [743, 352] width 65 height 10
click at [725, 153] on span "Check Email" at bounding box center [743, 151] width 65 height 10
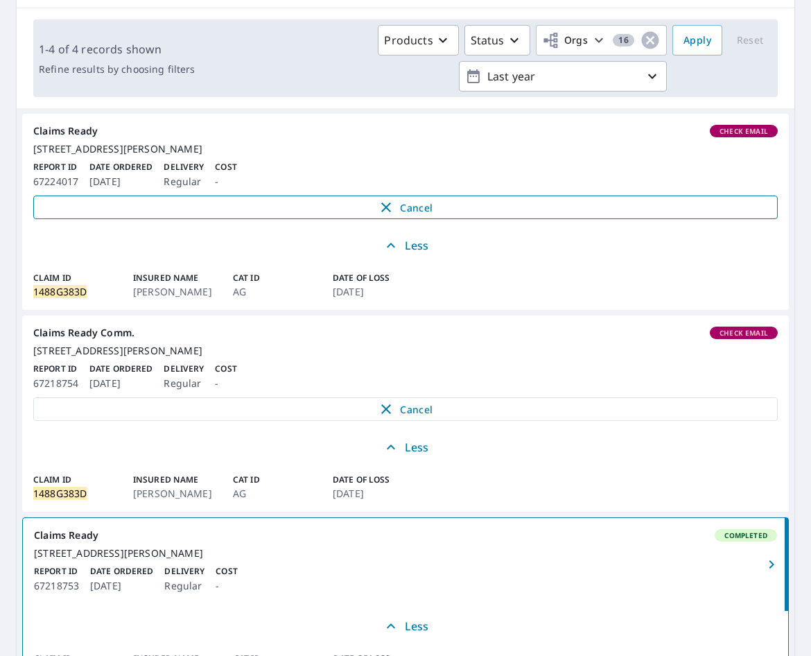
scroll to position [139, 0]
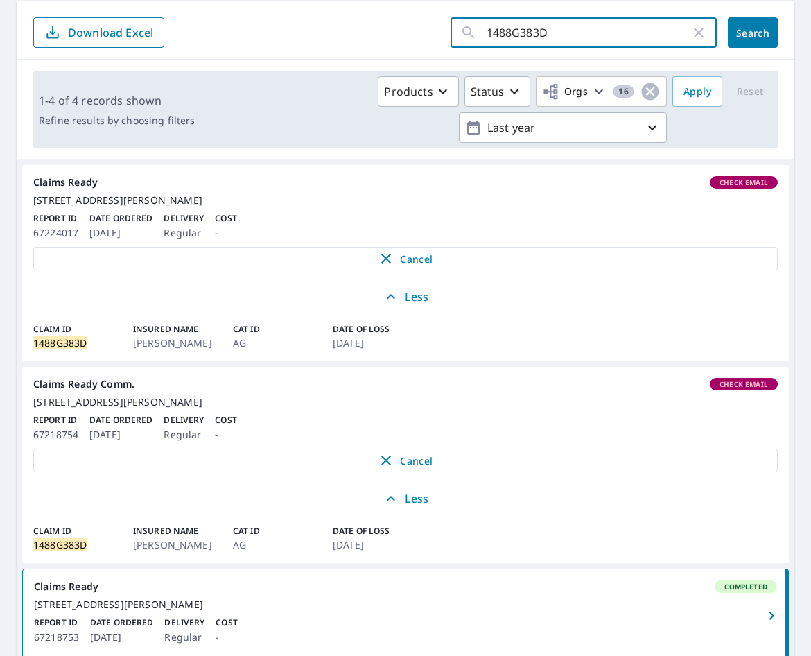
drag, startPoint x: 543, startPoint y: 35, endPoint x: 474, endPoint y: 32, distance: 68.7
click at [474, 32] on div "1488G383D ​" at bounding box center [584, 32] width 266 height 31
type input "67218754"
click at [739, 37] on span "Search" at bounding box center [753, 32] width 28 height 13
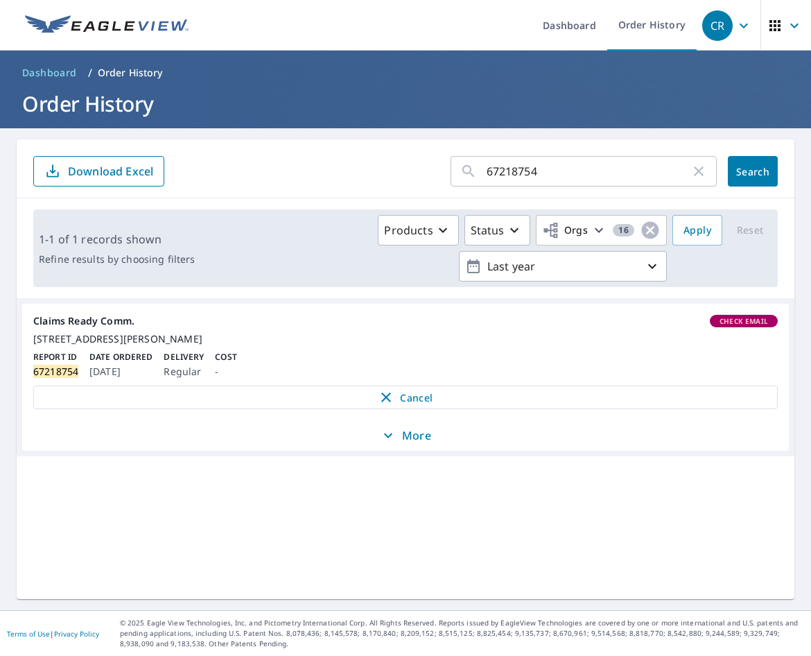
click at [390, 444] on icon "button" at bounding box center [388, 435] width 17 height 17
click at [679, 326] on div "Claims Ready Comm. Check Email" at bounding box center [405, 321] width 745 height 12
drag, startPoint x: 741, startPoint y: 324, endPoint x: 577, endPoint y: 326, distance: 164.3
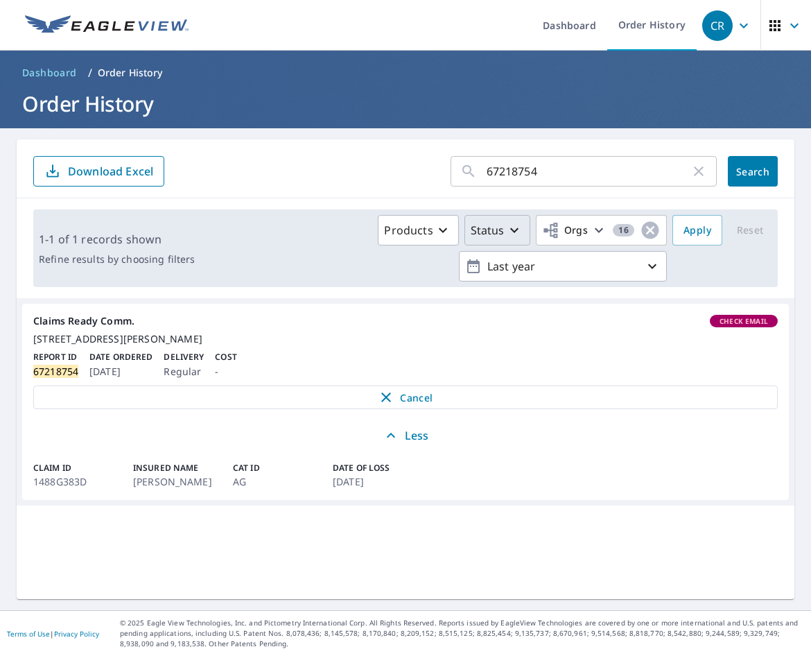
click at [506, 229] on icon "button" at bounding box center [514, 230] width 17 height 17
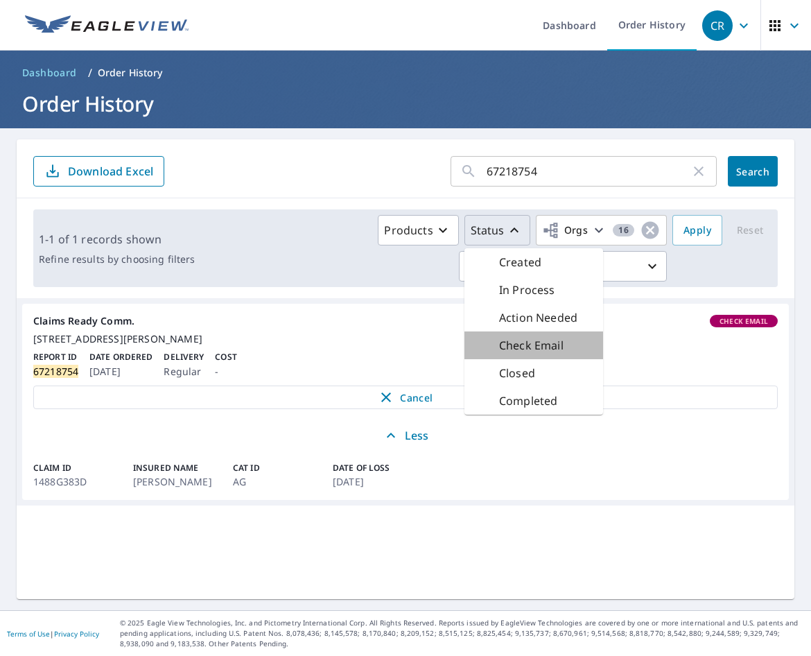
drag, startPoint x: 525, startPoint y: 347, endPoint x: 514, endPoint y: 348, distance: 10.4
click at [514, 348] on p "Check Email" at bounding box center [531, 345] width 64 height 17
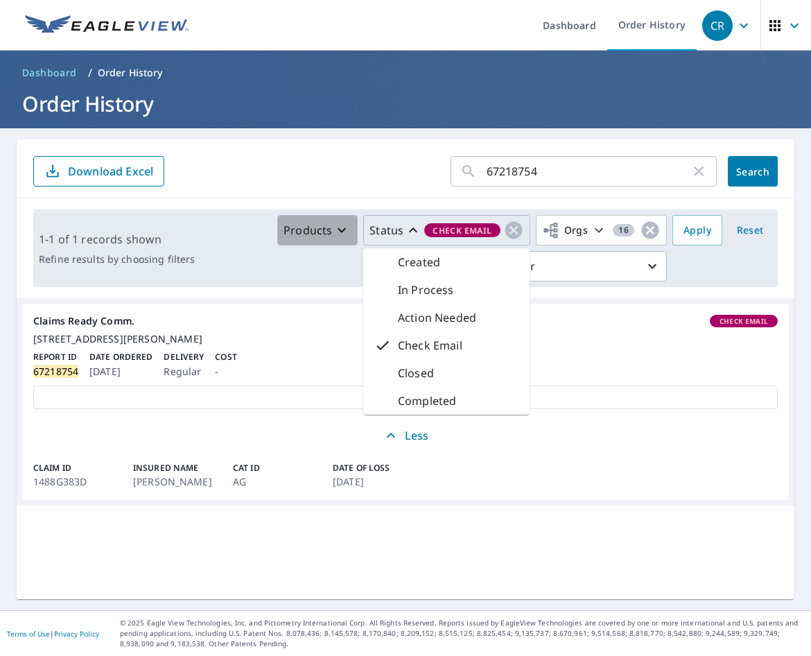
click at [338, 229] on icon "button" at bounding box center [342, 230] width 8 height 5
